Goal: Task Accomplishment & Management: Manage account settings

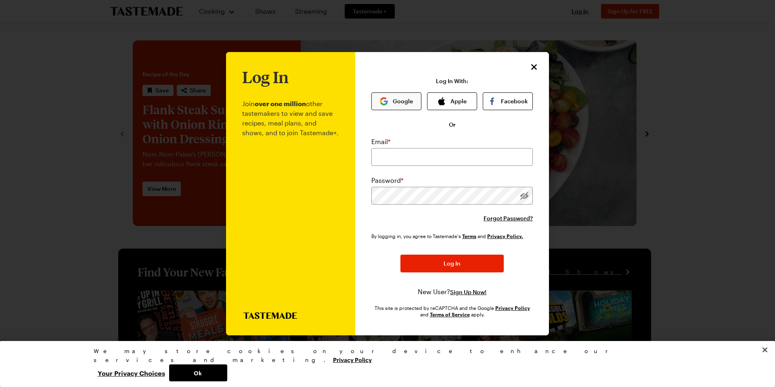
click at [407, 96] on button "Google" at bounding box center [397, 101] width 50 height 18
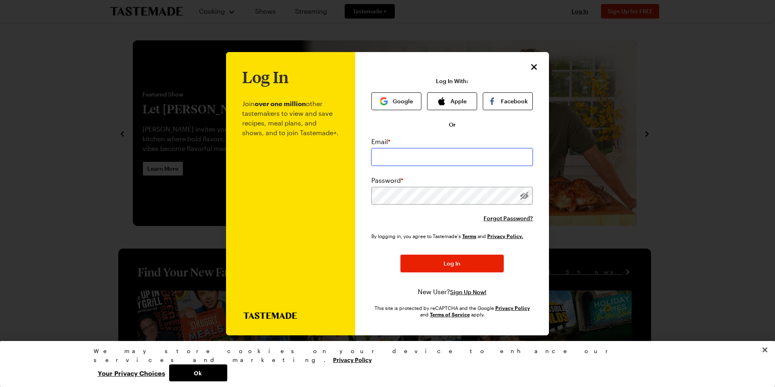
click at [412, 152] on input "email" at bounding box center [453, 157] width 162 height 18
type input "[PERSON_NAME][EMAIL_ADDRESS][PERSON_NAME][PERSON_NAME][DOMAIN_NAME]"
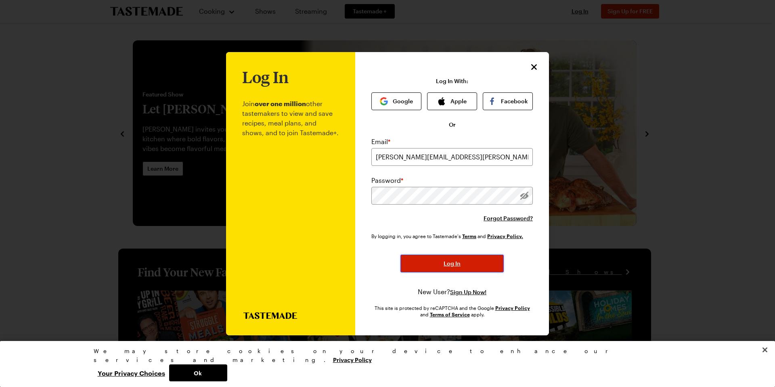
click at [445, 258] on button "Log In" at bounding box center [452, 264] width 103 height 18
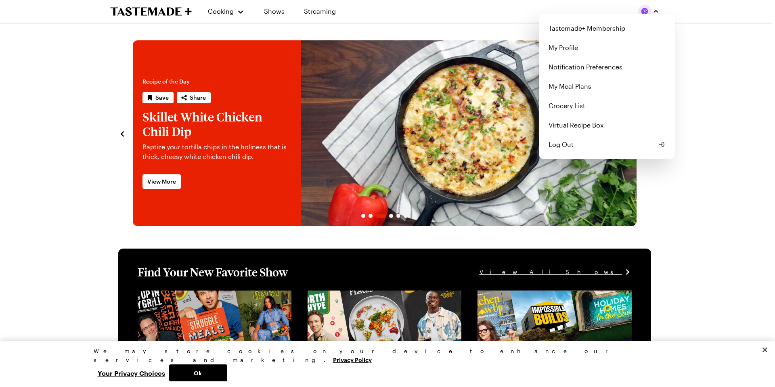
click at [646, 8] on img "button" at bounding box center [644, 11] width 13 height 13
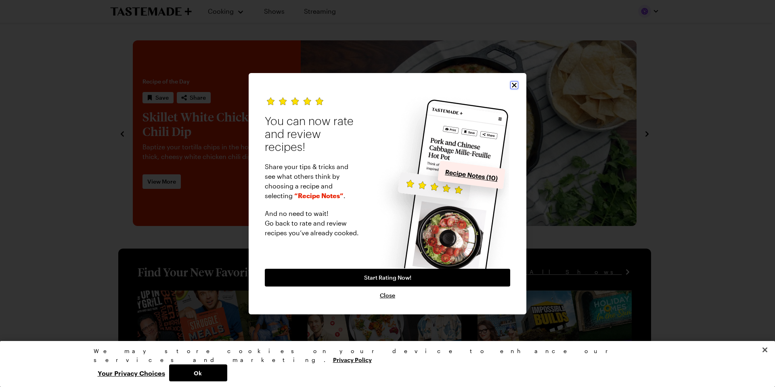
click at [512, 86] on icon "Close" at bounding box center [514, 85] width 8 height 8
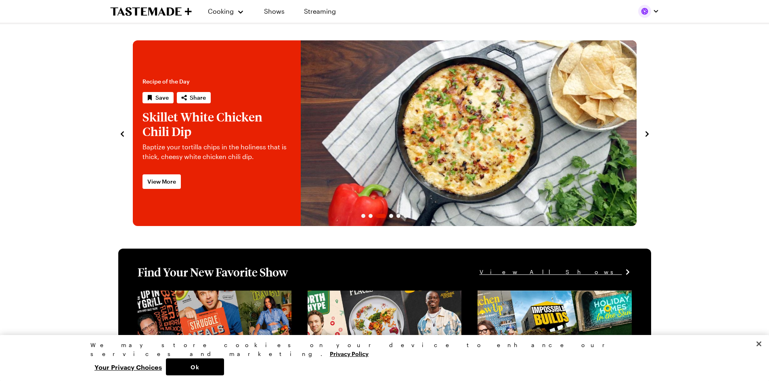
click at [644, 15] on div at bounding box center [648, 11] width 21 height 13
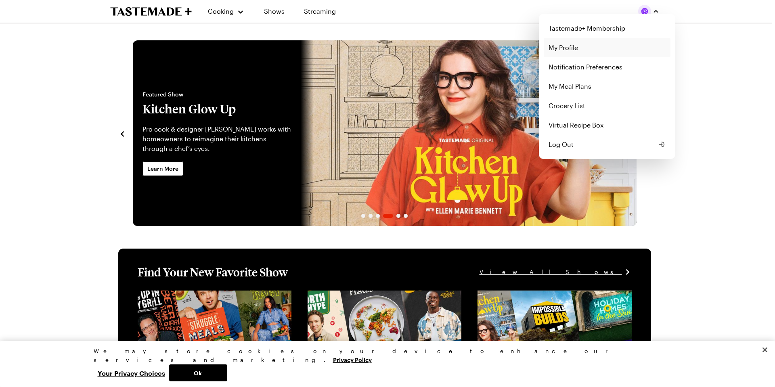
click at [592, 48] on link "My Profile" at bounding box center [607, 47] width 127 height 19
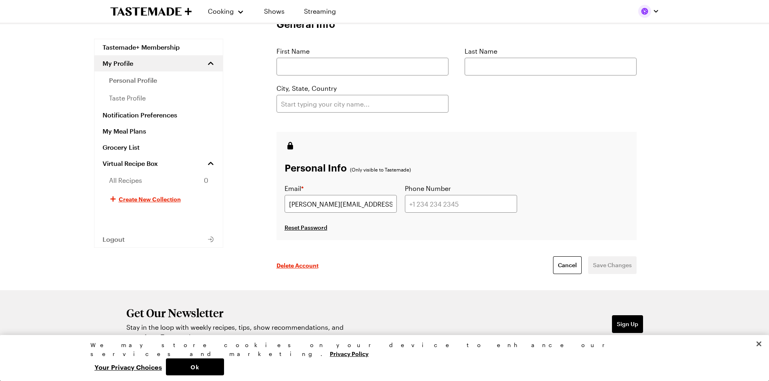
scroll to position [166, 0]
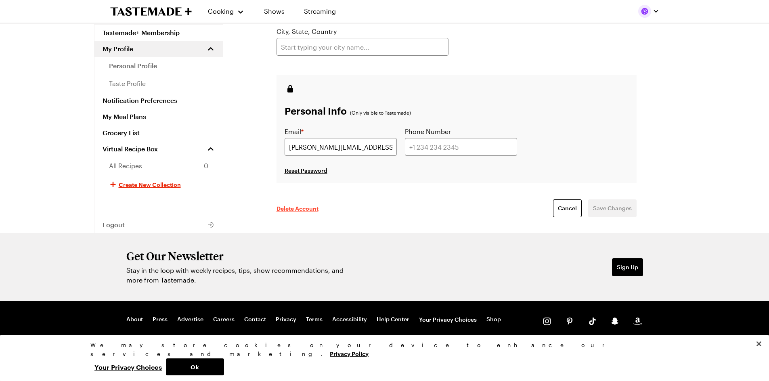
click at [317, 207] on span "Delete Account" at bounding box center [298, 208] width 42 height 8
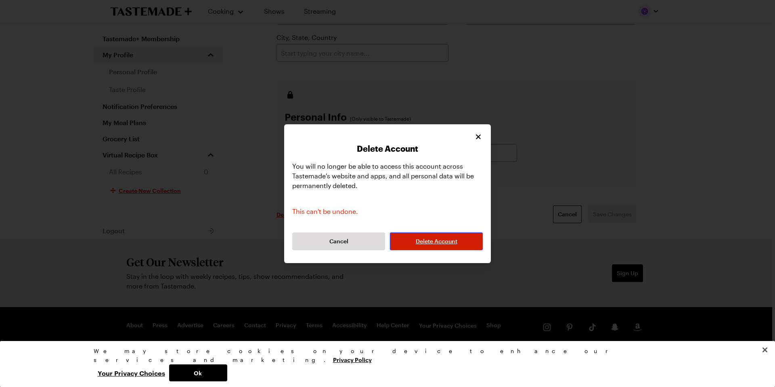
click at [424, 241] on span "Delete Account" at bounding box center [437, 241] width 42 height 8
